Goal: Navigation & Orientation: Find specific page/section

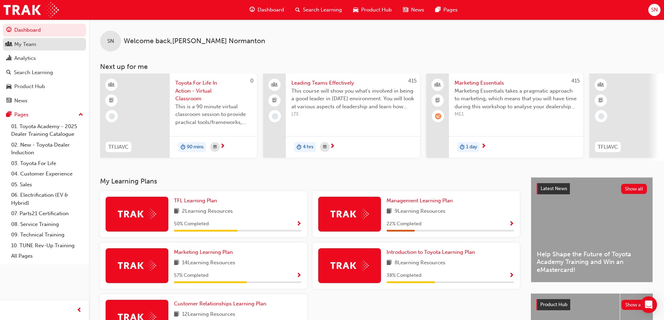
click at [45, 45] on div "My Team" at bounding box center [44, 44] width 76 height 9
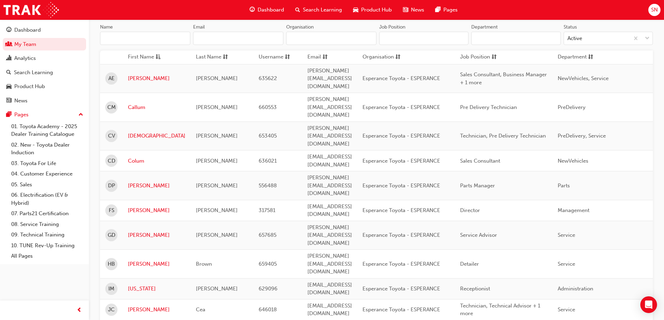
scroll to position [209, 0]
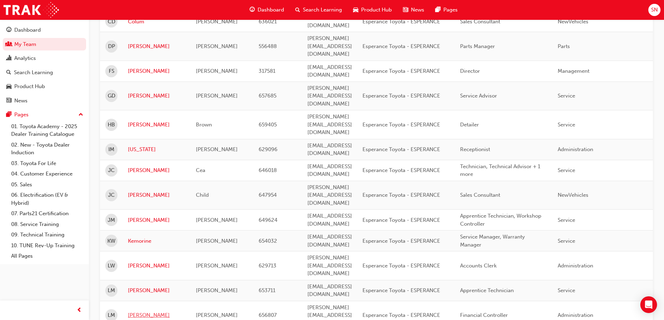
click at [138, 311] on link "[PERSON_NAME]" at bounding box center [156, 315] width 57 height 8
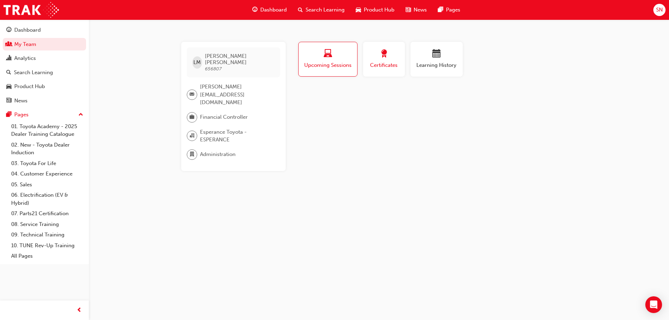
click at [385, 57] on span "award-icon" at bounding box center [384, 53] width 8 height 9
click at [425, 57] on div "button" at bounding box center [437, 54] width 42 height 11
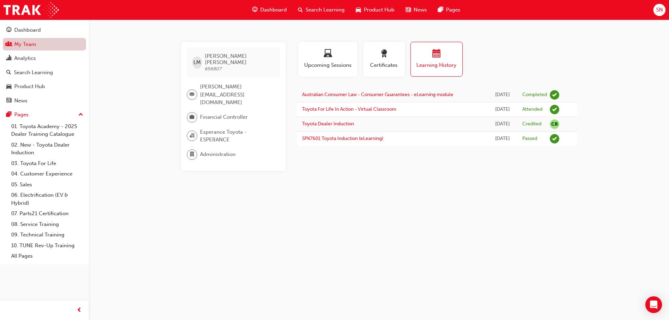
click at [56, 47] on link "My Team" at bounding box center [44, 44] width 83 height 13
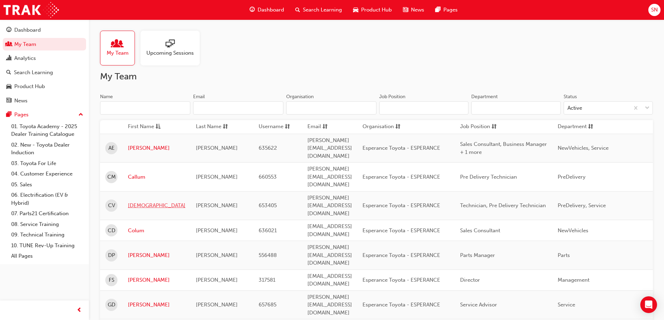
click at [137, 202] on link "[DEMOGRAPHIC_DATA]" at bounding box center [156, 206] width 57 height 8
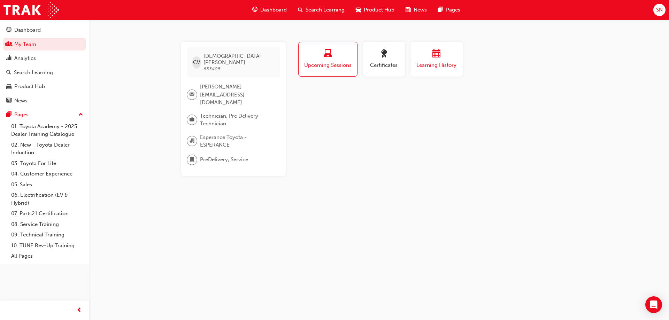
click at [444, 51] on div "button" at bounding box center [437, 54] width 42 height 11
